Goal: Information Seeking & Learning: Learn about a topic

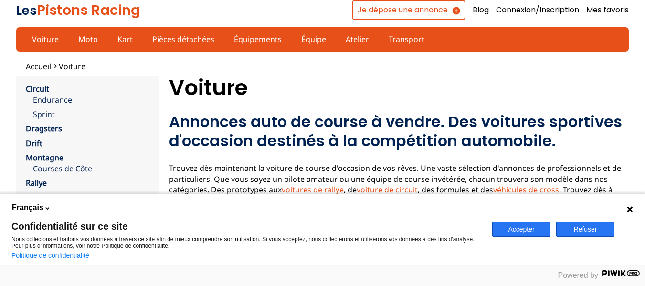
click at [596, 231] on button "Refuser" at bounding box center [585, 229] width 58 height 15
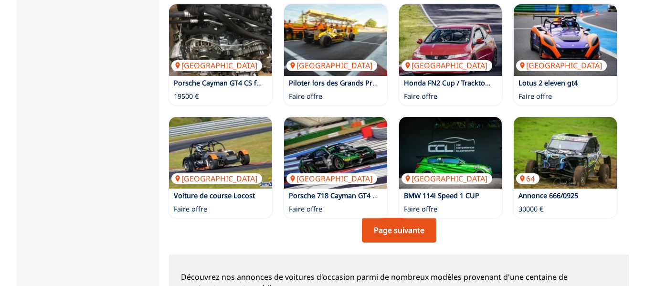
scroll to position [716, 0]
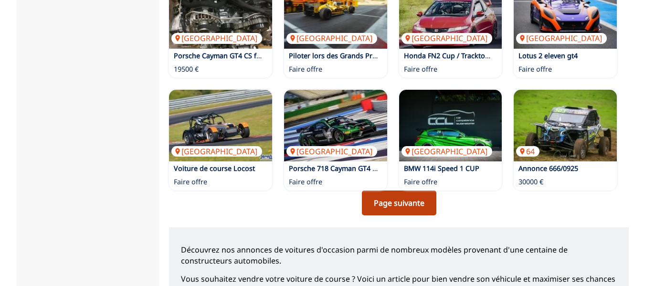
click at [410, 190] on link "Page suivante" at bounding box center [399, 202] width 74 height 25
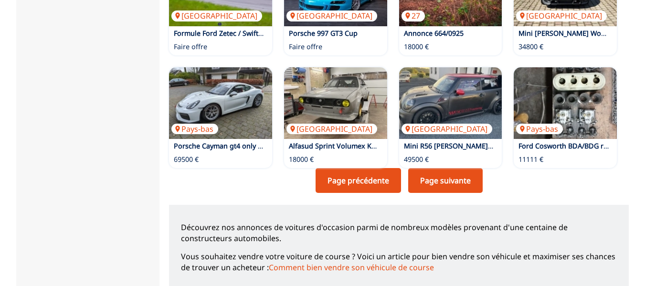
scroll to position [764, 0]
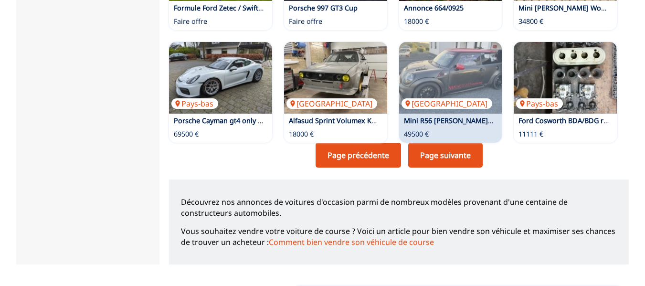
click at [442, 143] on link "Page suivante" at bounding box center [445, 155] width 74 height 25
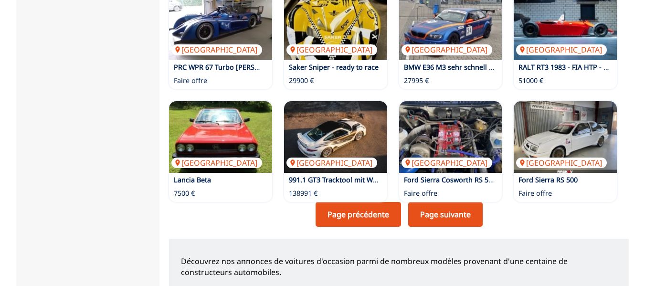
scroll to position [716, 0]
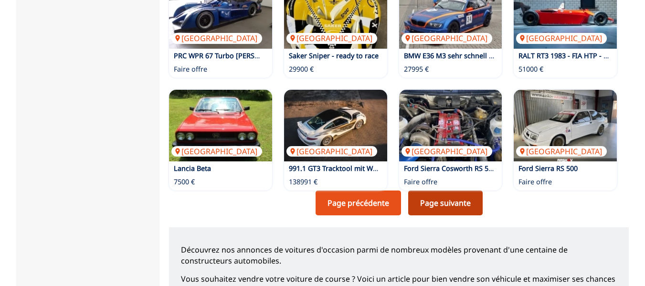
click at [446, 190] on link "Page suivante" at bounding box center [445, 202] width 74 height 25
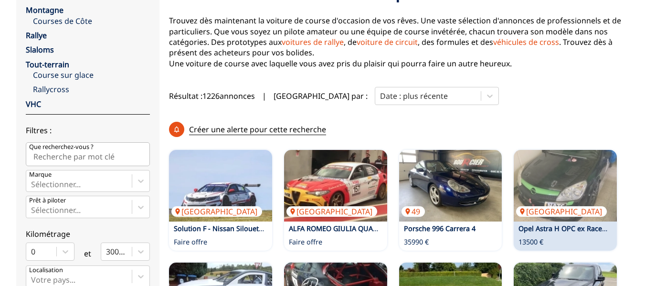
scroll to position [191, 0]
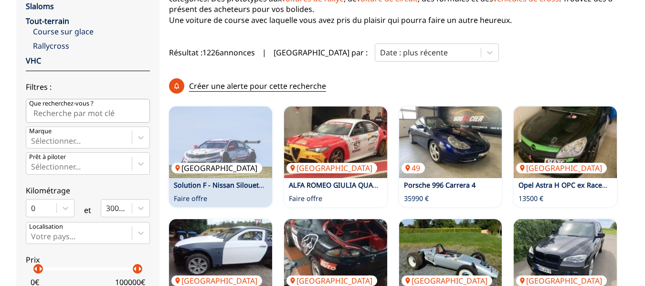
click at [221, 116] on img at bounding box center [220, 142] width 103 height 72
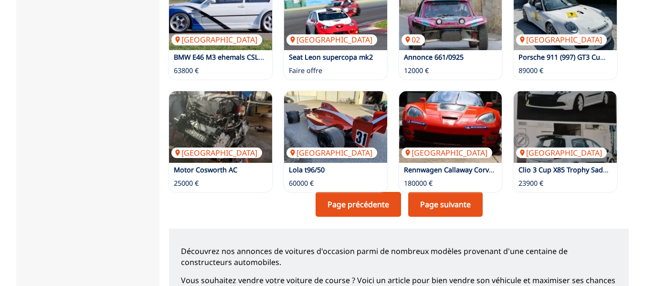
scroll to position [716, 0]
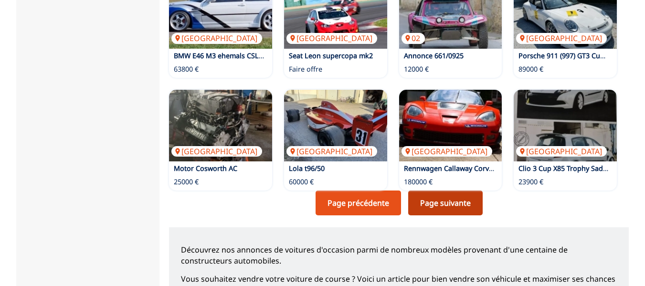
click at [432, 190] on link "Page suivante" at bounding box center [445, 202] width 74 height 25
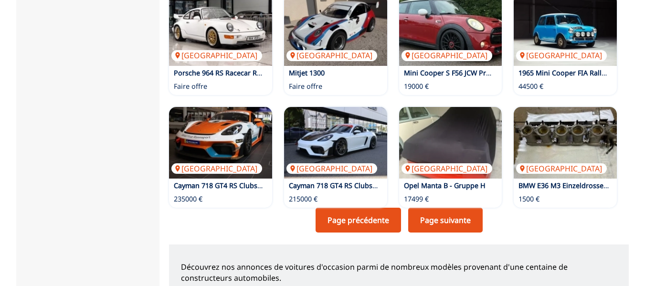
scroll to position [716, 0]
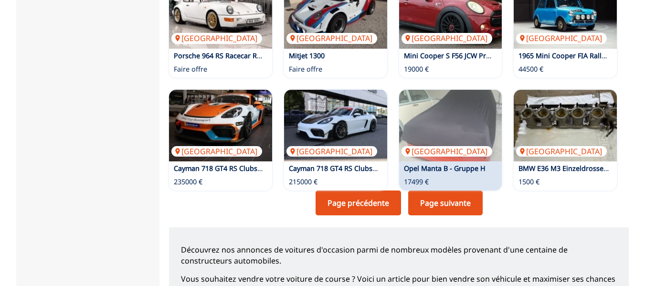
click at [446, 190] on link "Page suivante" at bounding box center [445, 202] width 74 height 25
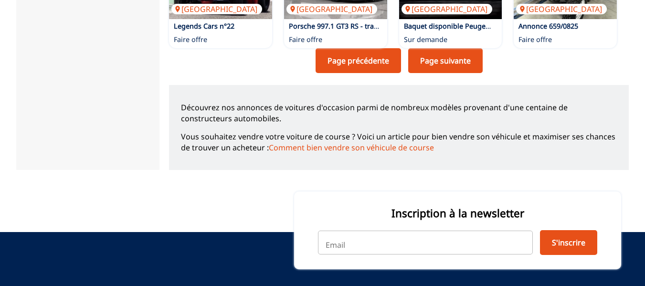
scroll to position [859, 0]
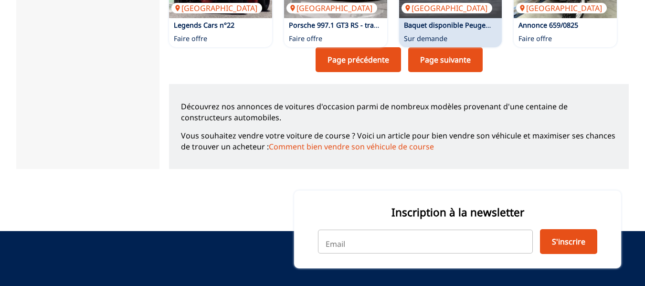
click at [454, 47] on link "Page suivante" at bounding box center [445, 59] width 74 height 25
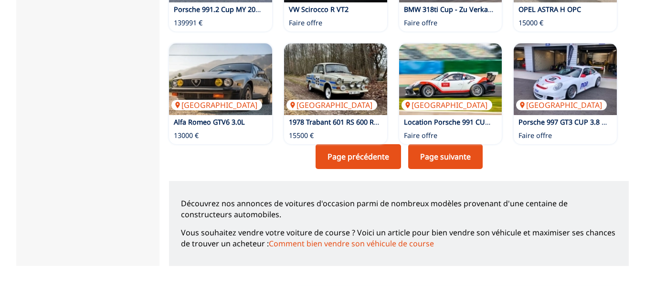
scroll to position [764, 0]
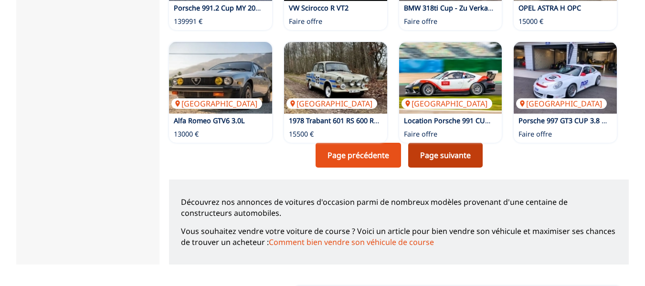
click at [450, 143] on link "Page suivante" at bounding box center [445, 155] width 74 height 25
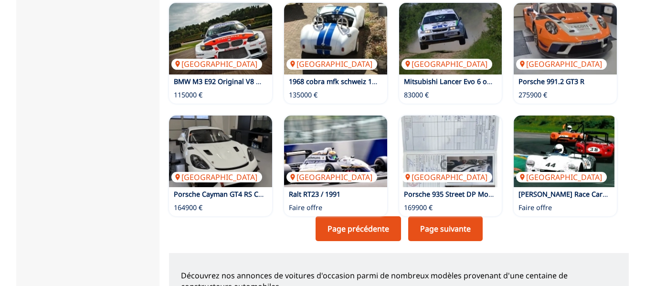
scroll to position [716, 0]
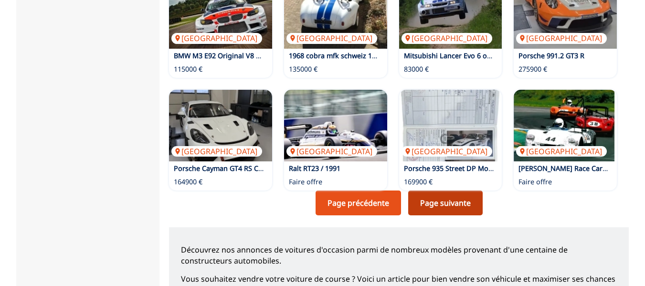
click at [466, 190] on link "Page suivante" at bounding box center [445, 202] width 74 height 25
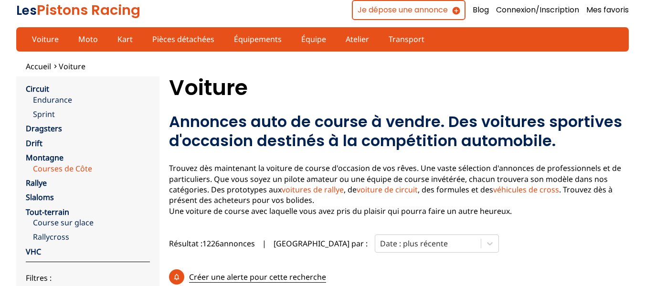
click at [73, 167] on link "Courses de Côte" at bounding box center [91, 168] width 117 height 11
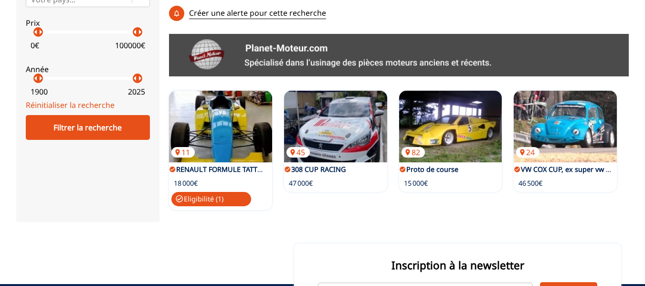
scroll to position [334, 0]
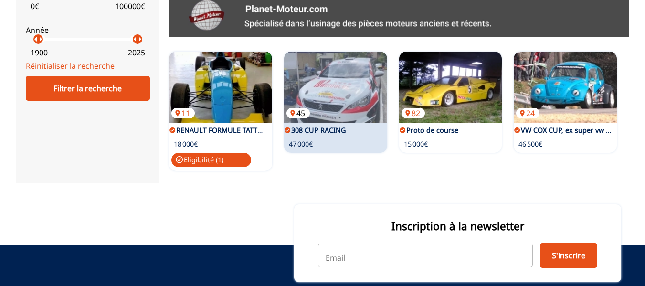
click at [354, 57] on img at bounding box center [335, 88] width 103 height 72
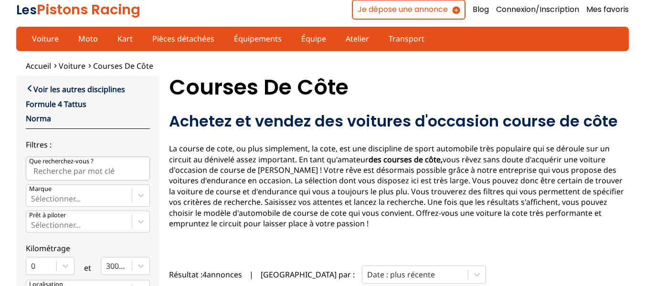
scroll to position [0, 0]
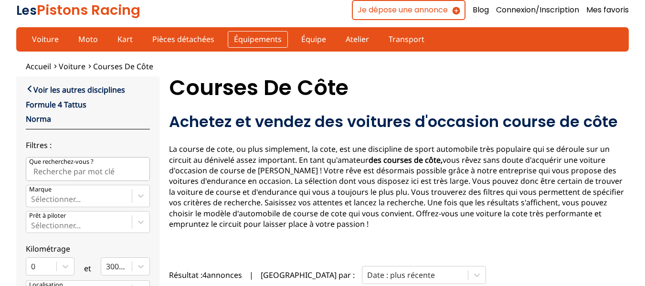
click at [243, 40] on link "Équipements" at bounding box center [258, 39] width 60 height 16
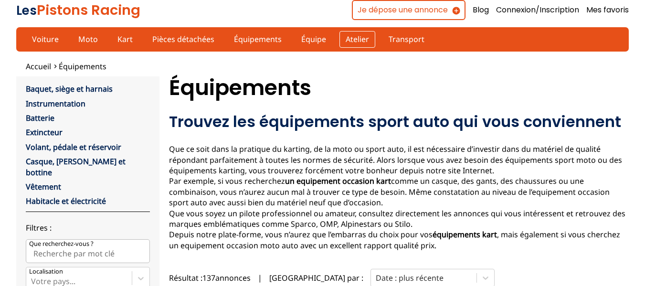
click at [345, 39] on link "Atelier" at bounding box center [357, 39] width 36 height 16
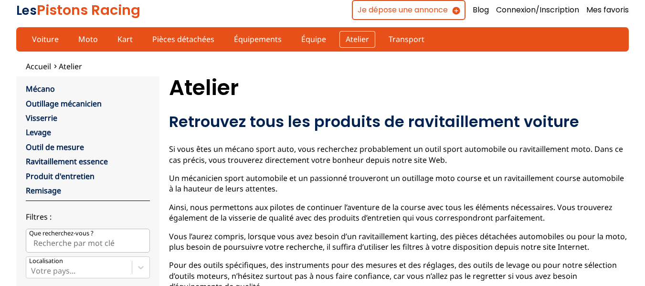
click at [345, 39] on link "Atelier" at bounding box center [357, 39] width 36 height 16
click at [382, 36] on link "Transport" at bounding box center [406, 39] width 48 height 16
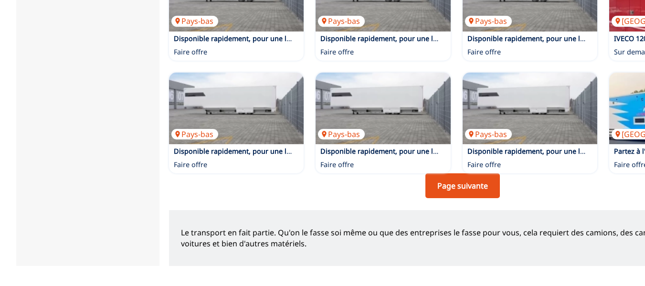
scroll to position [764, 0]
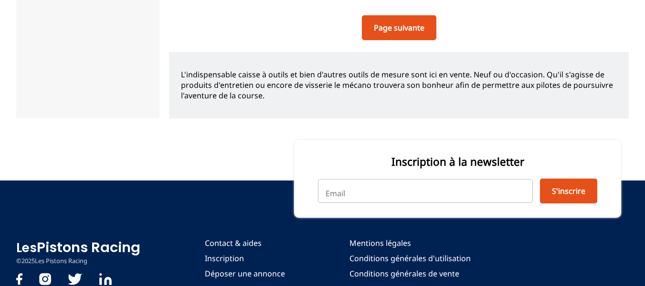
scroll to position [69, 0]
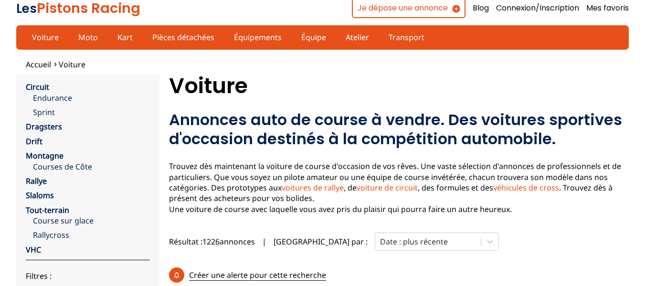
scroll to position [4, 0]
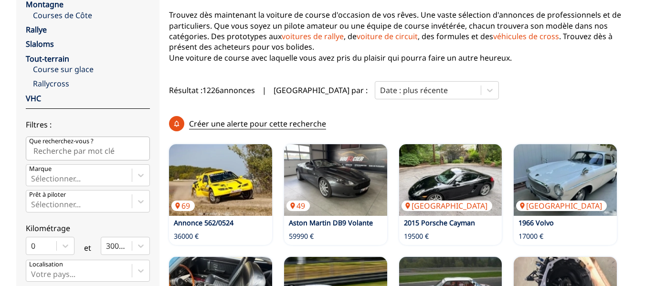
scroll to position [123, 0]
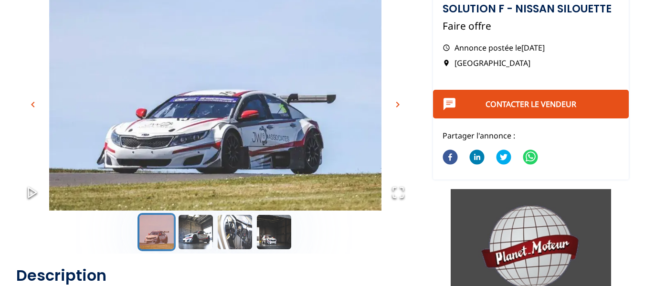
scroll to position [48, 0]
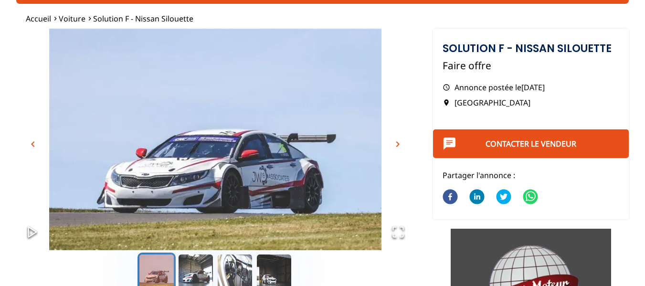
click at [396, 144] on span "chevron_right" at bounding box center [397, 143] width 11 height 11
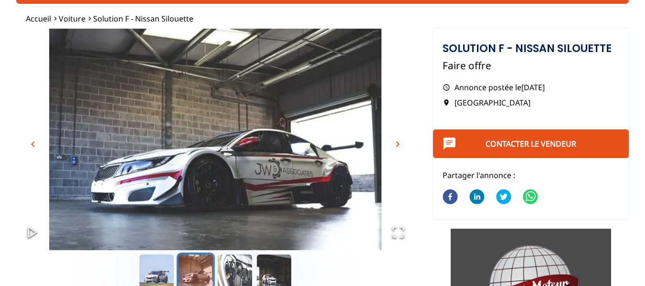
click at [396, 144] on span "chevron_right" at bounding box center [397, 143] width 11 height 11
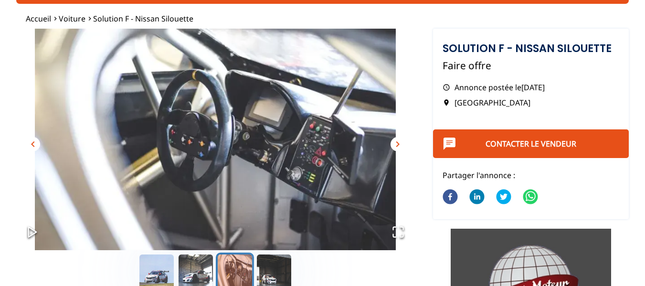
click at [396, 142] on span "chevron_right" at bounding box center [397, 143] width 11 height 11
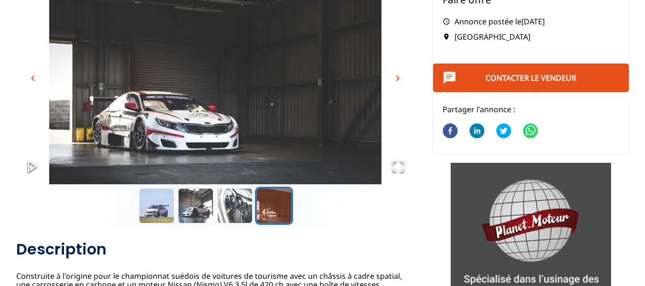
scroll to position [95, 0]
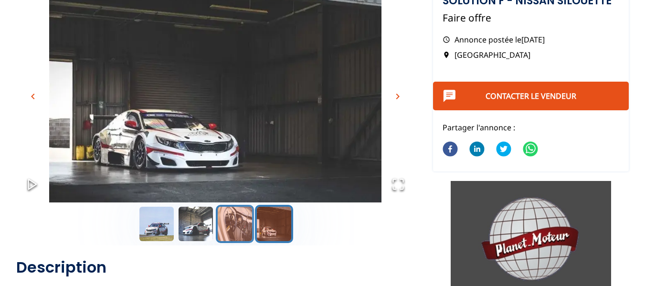
click at [232, 225] on button "Go to Slide 3" at bounding box center [235, 224] width 38 height 38
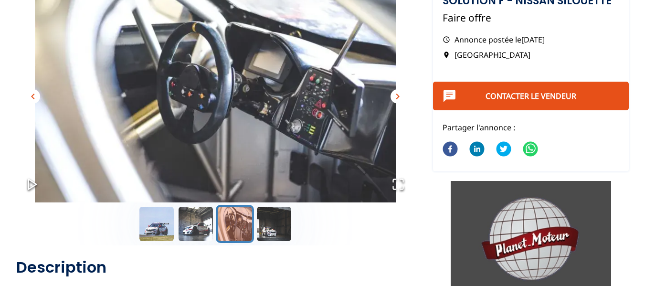
click at [232, 225] on button "Go to Slide 3" at bounding box center [235, 224] width 38 height 38
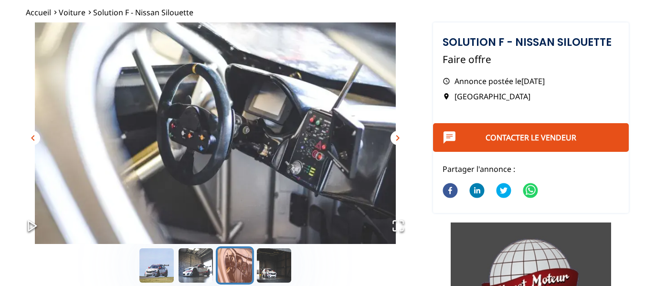
scroll to position [0, 0]
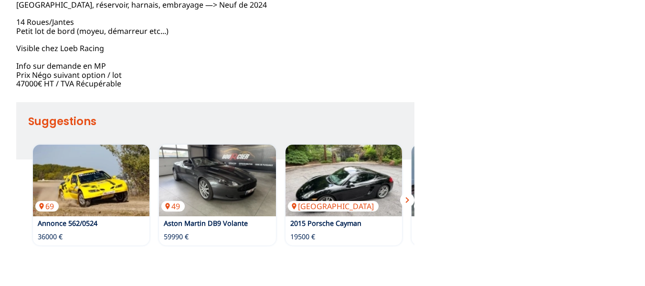
scroll to position [716, 0]
